Goal: Find specific page/section: Find specific page/section

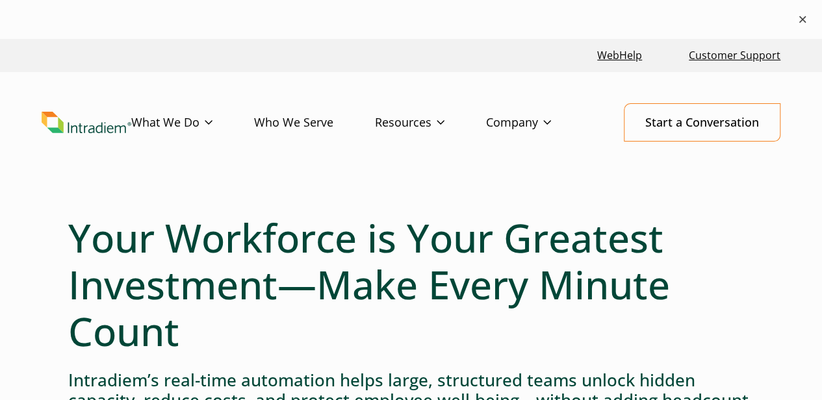
click at [806, 23] on button "×" at bounding box center [803, 20] width 16 height 16
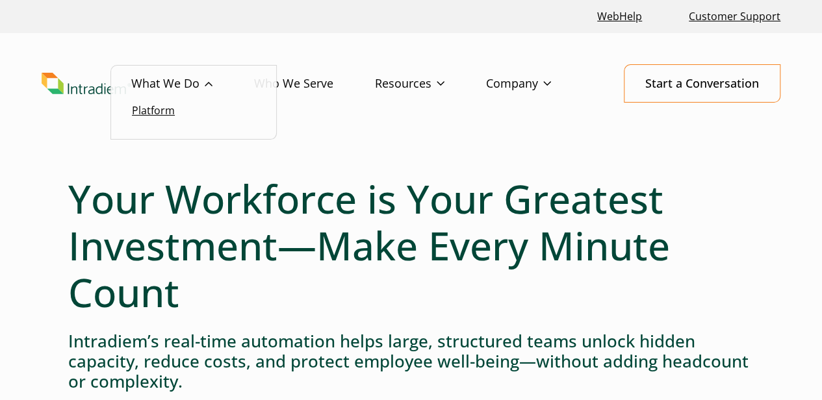
click at [156, 110] on link "Platform" at bounding box center [153, 110] width 43 height 14
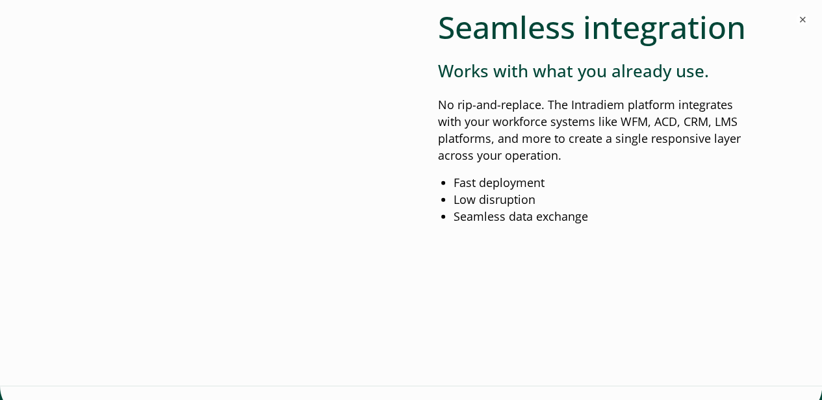
scroll to position [1794, 5]
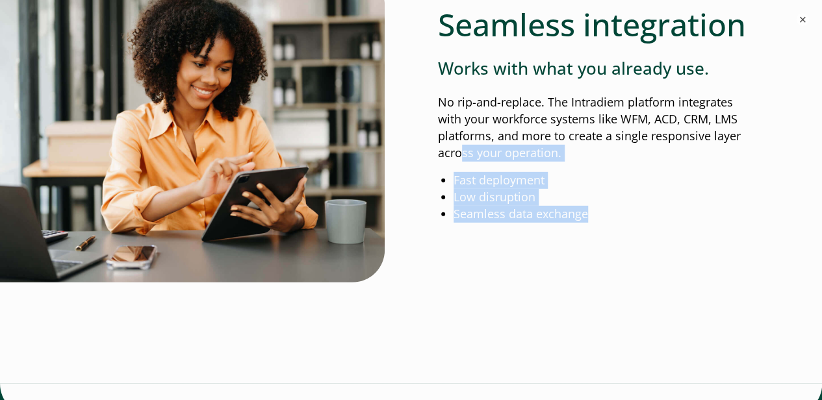
drag, startPoint x: 455, startPoint y: 158, endPoint x: 604, endPoint y: 220, distance: 161.7
click at [604, 220] on div "Seamless integration Works with what you already use. No rip-and-replace. The I…" at bounding box center [596, 98] width 316 height 250
click at [604, 220] on li "Seamless data exchange" at bounding box center [604, 214] width 301 height 17
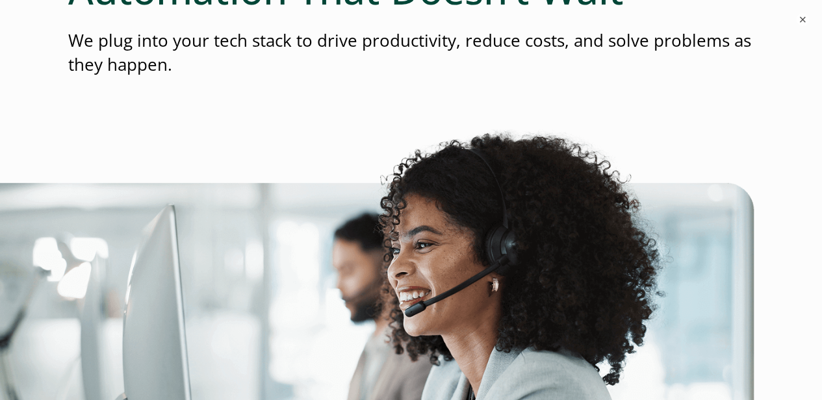
scroll to position [0, 5]
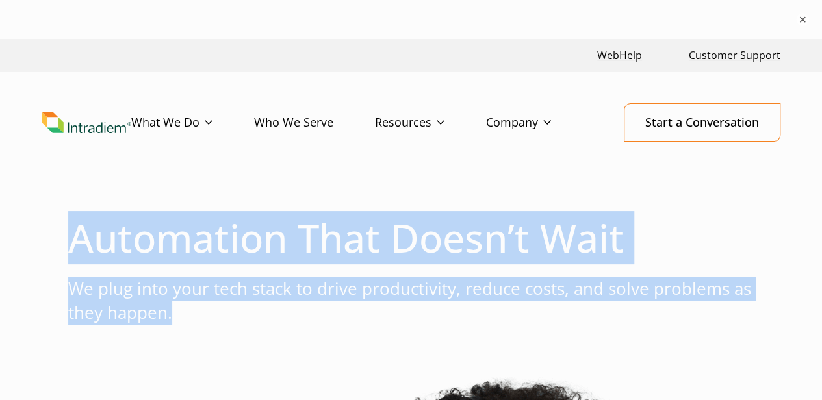
drag, startPoint x: 64, startPoint y: 236, endPoint x: 554, endPoint y: 323, distance: 498.3
drag, startPoint x: 554, startPoint y: 323, endPoint x: 209, endPoint y: 264, distance: 350.6
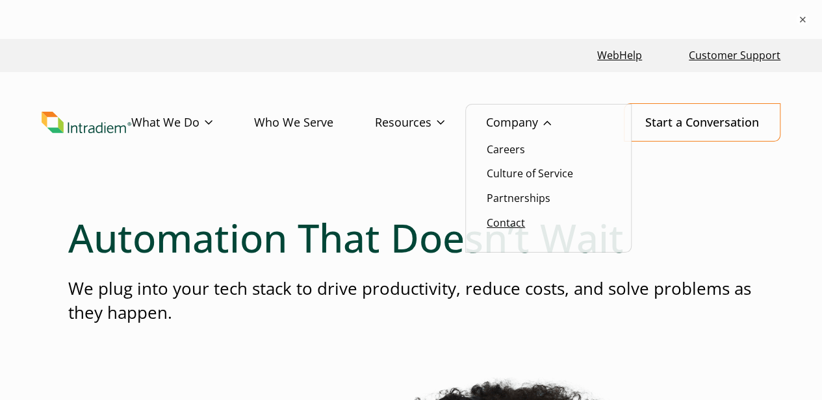
click at [491, 223] on link "Contact" at bounding box center [506, 223] width 38 height 14
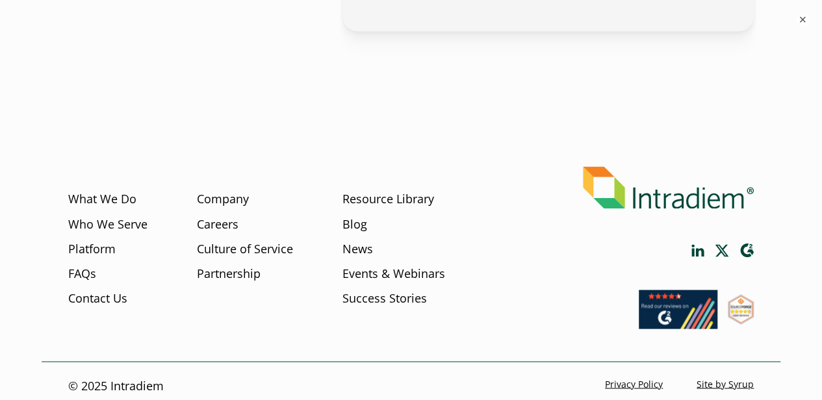
scroll to position [1025, 5]
